Goal: Task Accomplishment & Management: Use online tool/utility

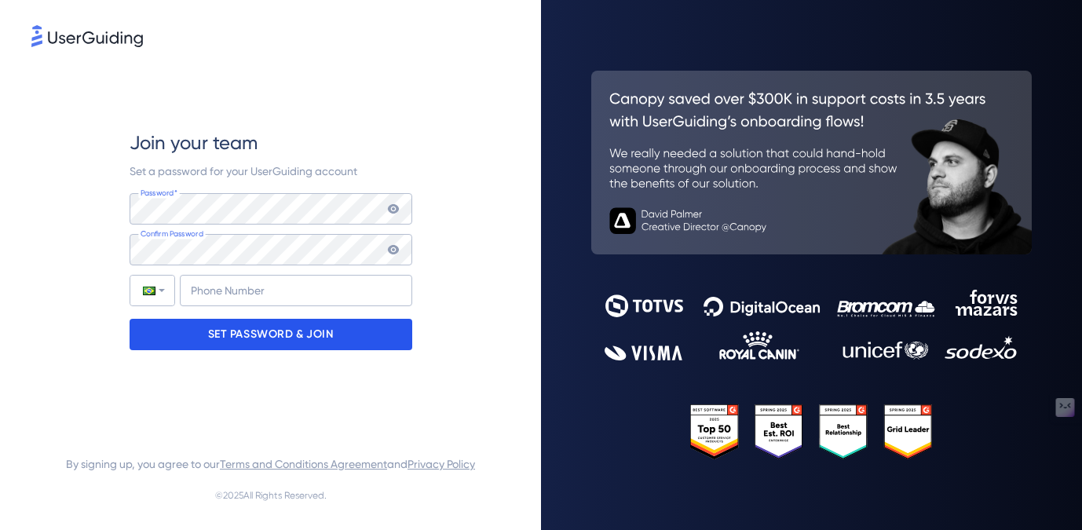
click at [257, 343] on p "SET PASSWORD & JOIN" at bounding box center [271, 334] width 126 height 25
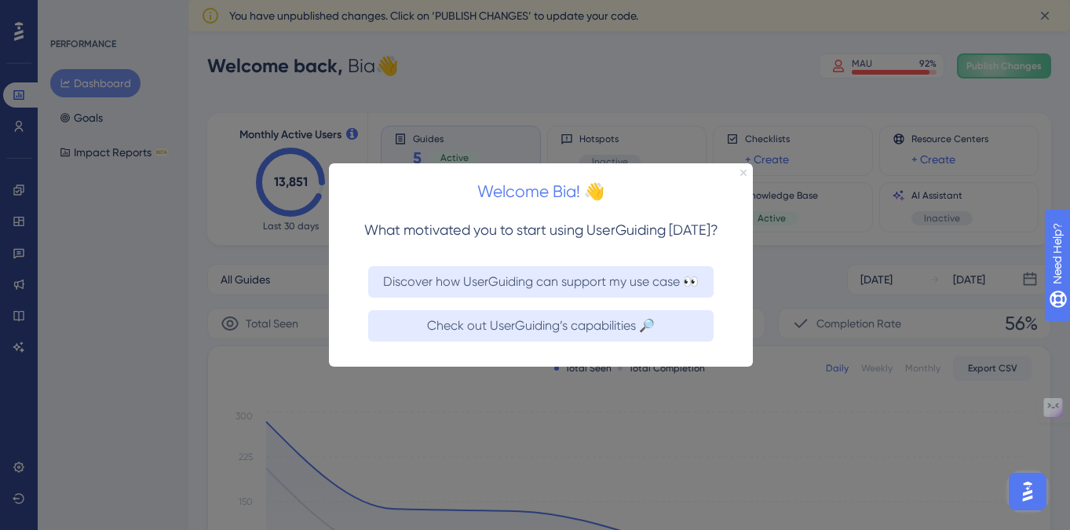
click at [742, 173] on icon "Close Preview" at bounding box center [743, 172] width 6 height 6
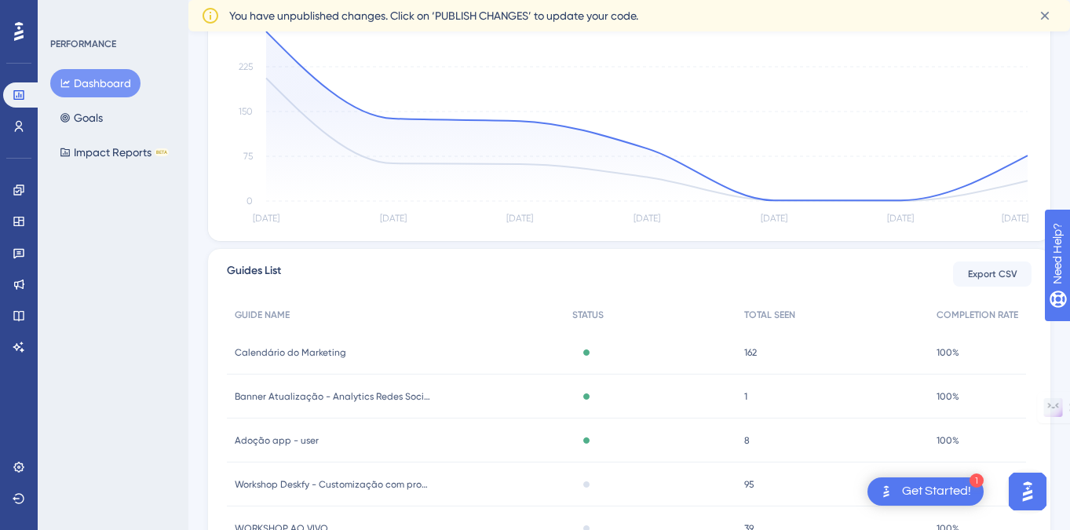
scroll to position [69, 0]
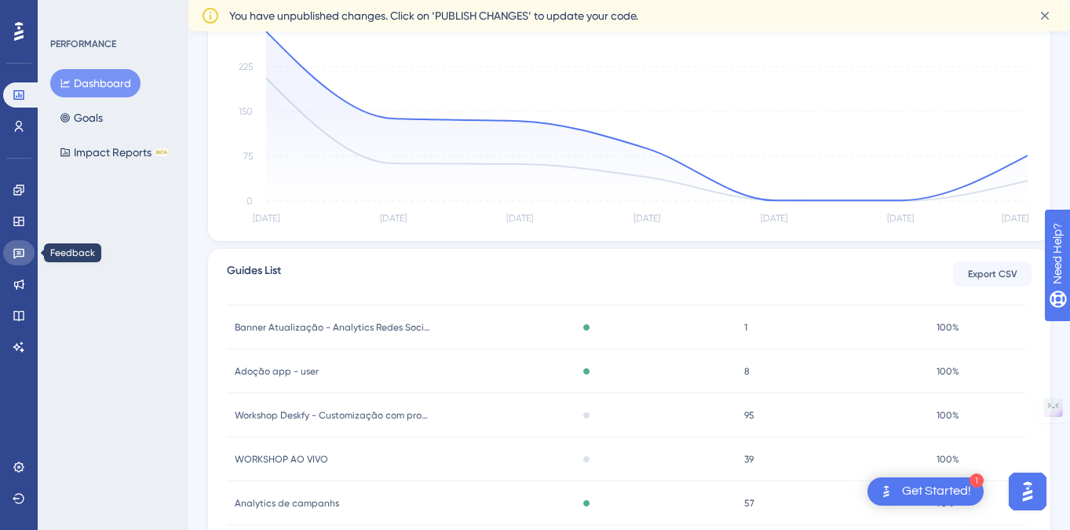
click at [21, 252] on icon at bounding box center [19, 253] width 13 height 13
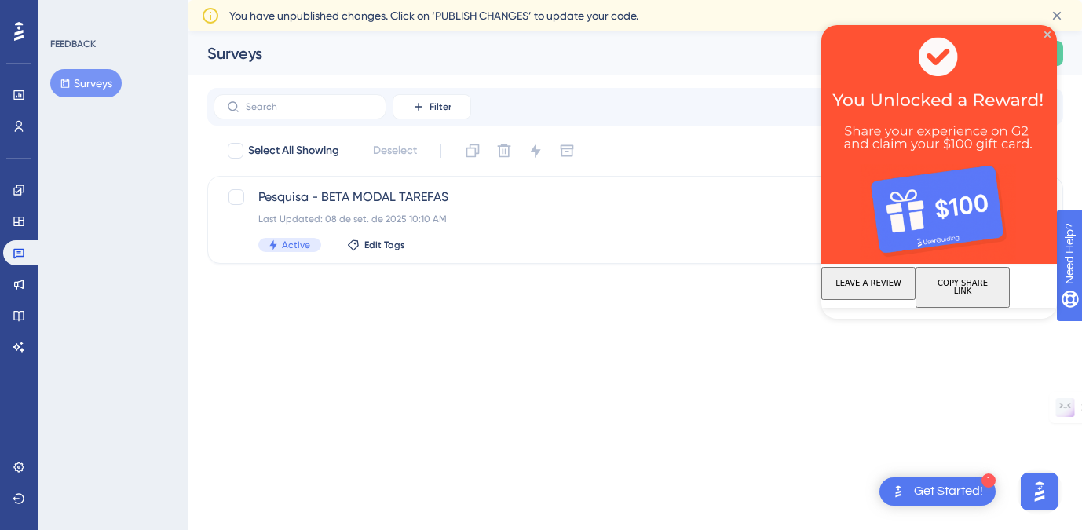
click at [95, 85] on button "Surveys" at bounding box center [85, 83] width 71 height 28
click at [1045, 34] on icon "Close Preview" at bounding box center [1047, 34] width 6 height 6
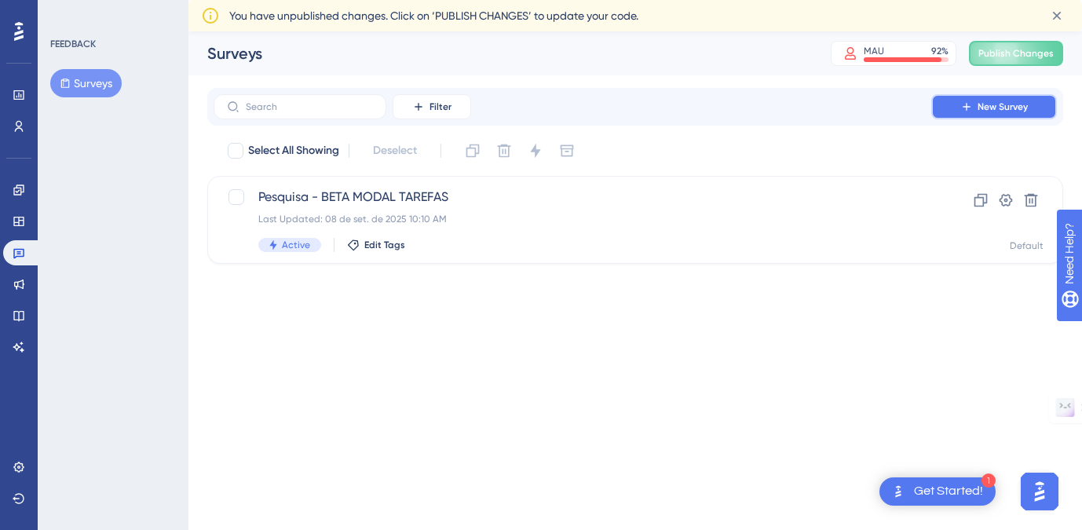
click at [979, 113] on button "New Survey" at bounding box center [994, 106] width 126 height 25
